Goal: Task Accomplishment & Management: Use online tool/utility

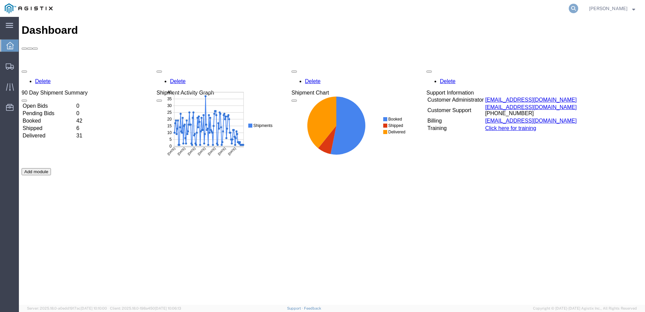
click at [578, 9] on icon at bounding box center [572, 8] width 9 height 9
click at [465, 9] on input "search" at bounding box center [465, 8] width 205 height 16
paste input "56580056"
type input "56580056"
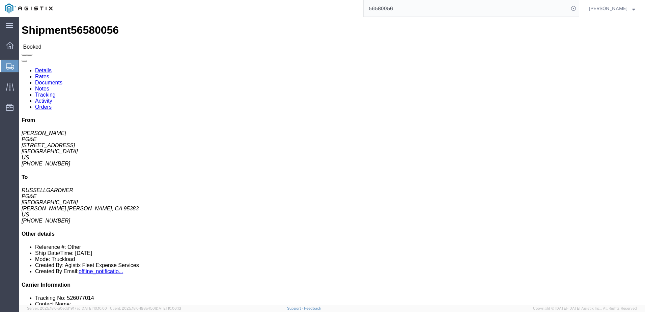
click span
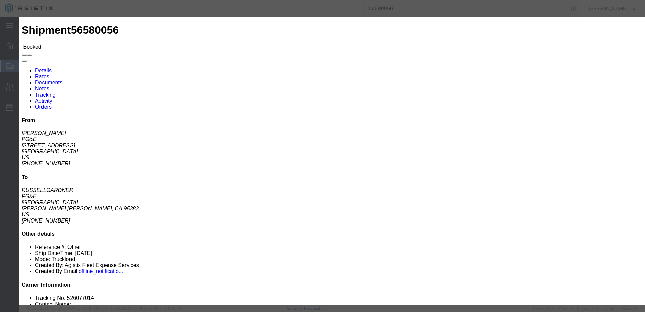
click input "text"
type input "[EMAIL_ADDRESS][DOMAIN_NAME]"
click label "PGE Fleet Bill Of Lading"
click input "PGE Fleet Bill Of Lading"
checkbox input "true"
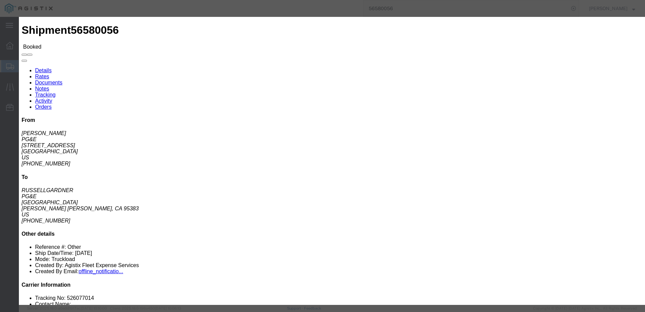
click button "Send"
